Goal: Task Accomplishment & Management: Use online tool/utility

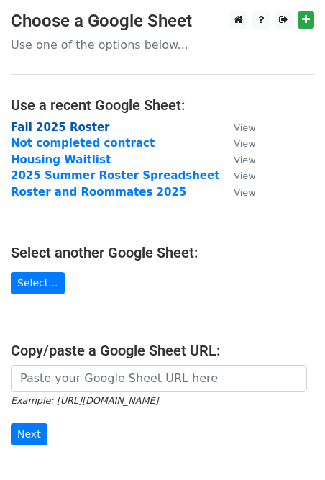
click at [79, 130] on strong "Fall 2025 Roster" at bounding box center [60, 127] width 99 height 13
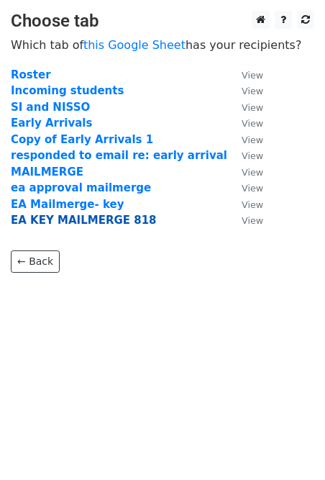
click at [87, 222] on strong "EA KEY MAILMERGE 818" at bounding box center [84, 220] width 146 height 13
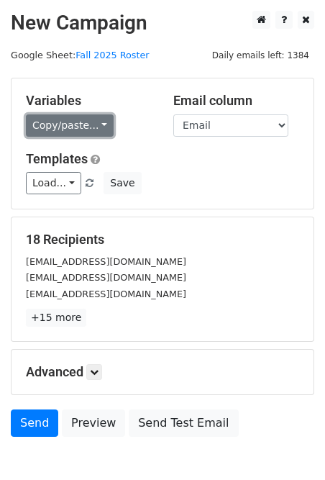
click at [58, 115] on link "Copy/paste..." at bounding box center [70, 125] width 88 height 22
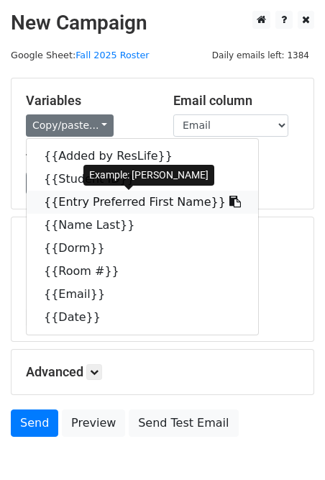
click at [68, 198] on link "{{Entry Preferred First Name}}" at bounding box center [143, 202] width 232 height 23
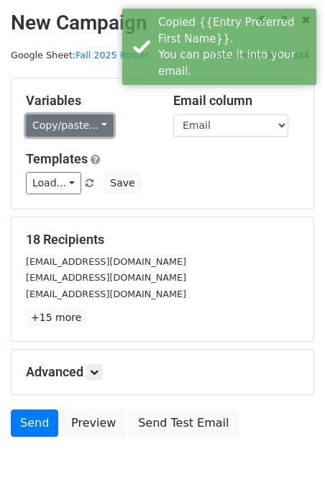
click at [84, 135] on link "Copy/paste..." at bounding box center [70, 125] width 88 height 22
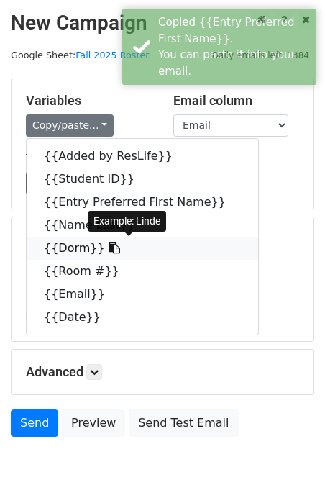
click at [86, 251] on link "{{Dorm}}" at bounding box center [143, 248] width 232 height 23
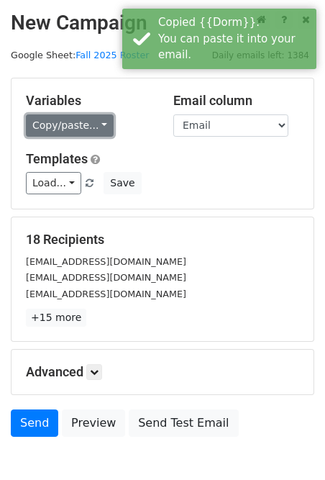
click at [84, 127] on link "Copy/paste..." at bounding box center [70, 125] width 88 height 22
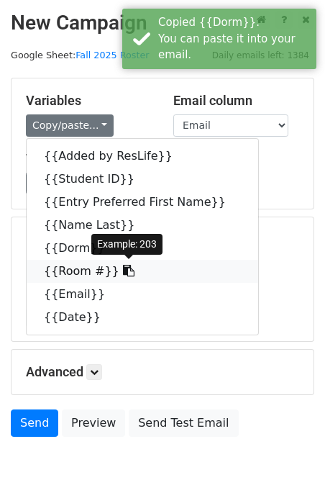
click at [77, 272] on link "{{Room #}}" at bounding box center [143, 271] width 232 height 23
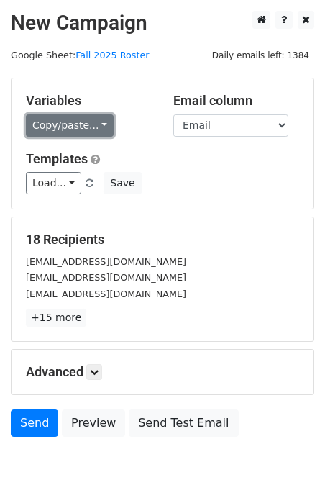
click at [89, 124] on link "Copy/paste..." at bounding box center [70, 125] width 88 height 22
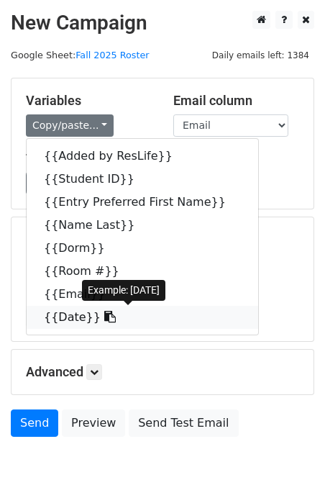
click at [67, 316] on link "{{Date}}" at bounding box center [143, 317] width 232 height 23
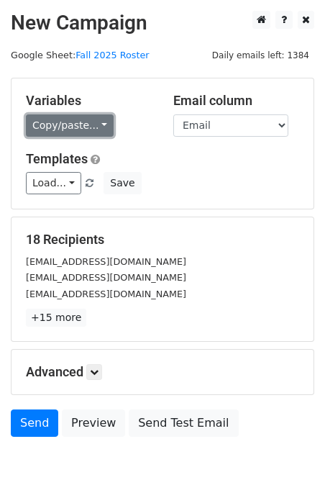
click at [90, 127] on link "Copy/paste..." at bounding box center [70, 125] width 88 height 22
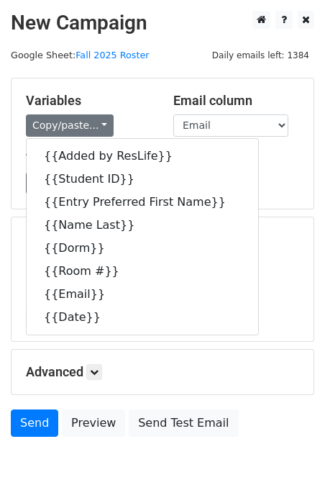
click at [145, 101] on h5 "Variables" at bounding box center [89, 101] width 126 height 16
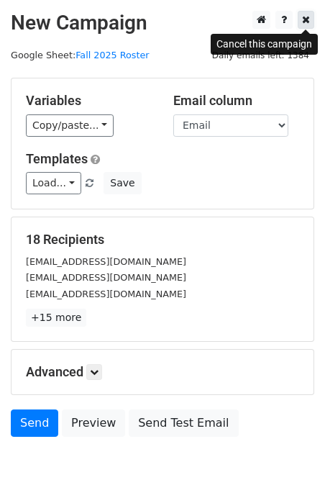
click at [304, 15] on icon at bounding box center [306, 19] width 8 height 10
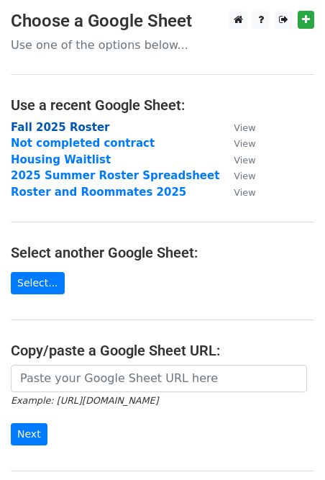
click at [76, 132] on strong "Fall 2025 Roster" at bounding box center [60, 127] width 99 height 13
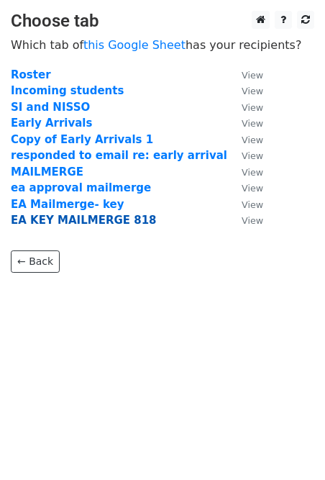
click at [80, 222] on strong "EA KEY MAILMERGE 818" at bounding box center [84, 220] width 146 height 13
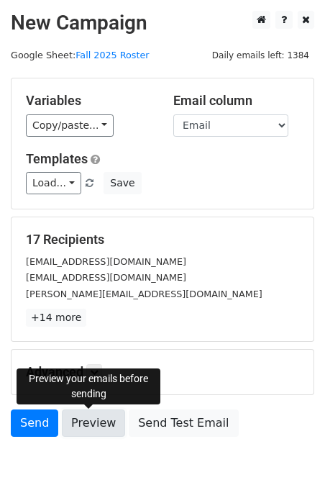
click at [99, 428] on link "Preview" at bounding box center [93, 422] width 63 height 27
click at [80, 419] on link "Preview" at bounding box center [93, 422] width 63 height 27
click at [88, 433] on link "Preview" at bounding box center [93, 422] width 63 height 27
click at [78, 417] on link "Preview" at bounding box center [93, 422] width 63 height 27
